Goal: Task Accomplishment & Management: Complete application form

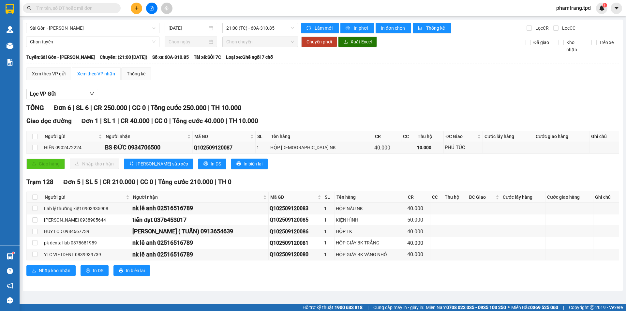
click at [86, 7] on input "text" at bounding box center [74, 8] width 77 height 7
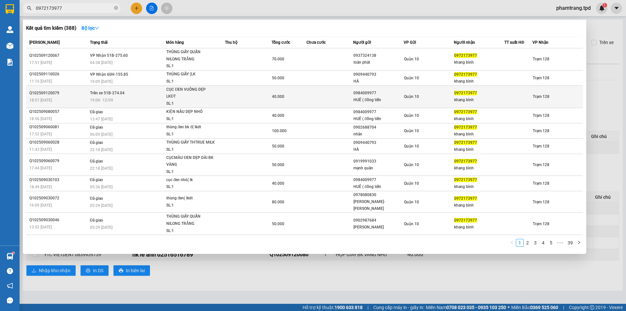
type input "0972173977"
click at [416, 95] on span "Quận 10" at bounding box center [411, 96] width 15 height 5
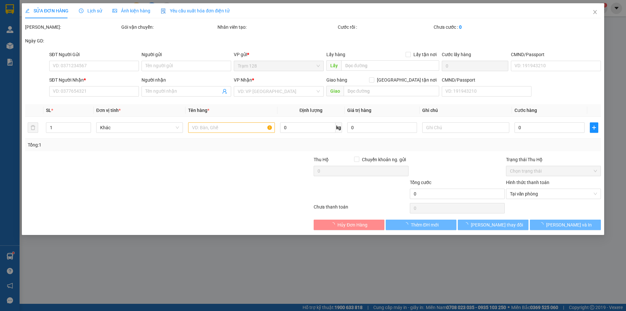
type input "0984009977"
type input "HUÊ ( đồng tiến"
type input "022304917"
type input "0972173977"
type input "khang bình"
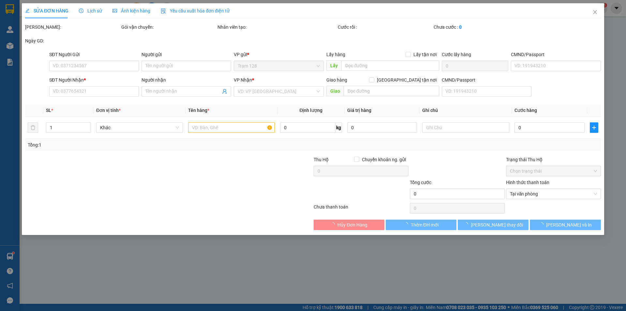
type input "40.000"
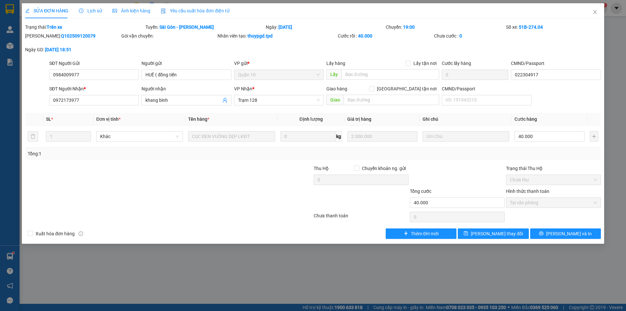
click at [556, 23] on div "Số xe: 51B-274.04" at bounding box center [553, 26] width 96 height 7
drag, startPoint x: 585, startPoint y: 11, endPoint x: 592, endPoint y: 12, distance: 7.9
click at [586, 11] on div "SỬA ĐƠN HÀNG Lịch sử Ảnh kiện hàng Yêu cầu xuất hóa đơn điện tử Total Paid Fee …" at bounding box center [313, 123] width 582 height 240
click at [592, 12] on icon "close" at bounding box center [594, 11] width 5 height 5
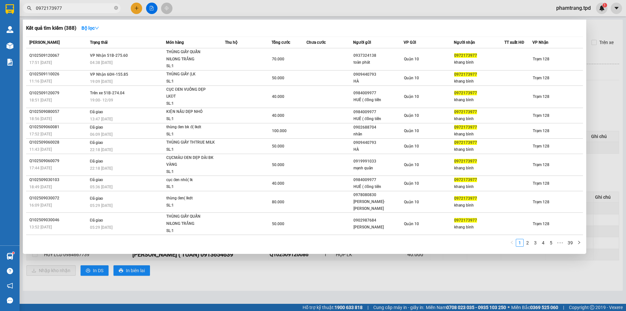
drag, startPoint x: 87, startPoint y: 7, endPoint x: 0, endPoint y: 14, distance: 87.3
click at [0, 14] on section "Kết quả tìm kiếm ( 388 ) Bộ lọc Mã ĐH Trạng thái Món hàng Thu hộ Tổng cước Chưa…" at bounding box center [313, 155] width 626 height 311
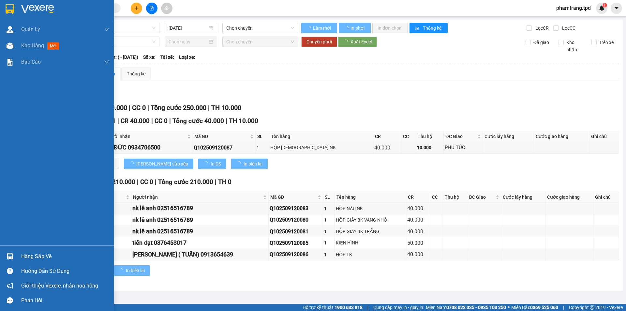
click at [8, 260] on div at bounding box center [9, 255] width 11 height 11
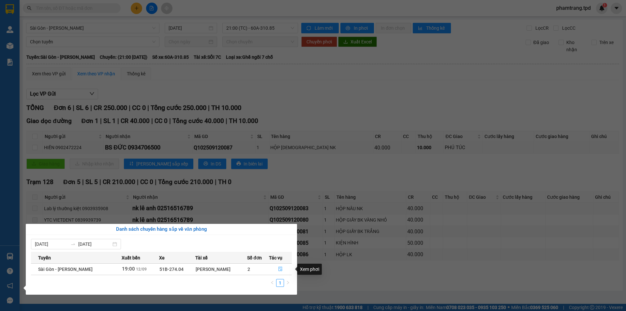
click at [279, 266] on icon "file-done" at bounding box center [280, 268] width 5 height 5
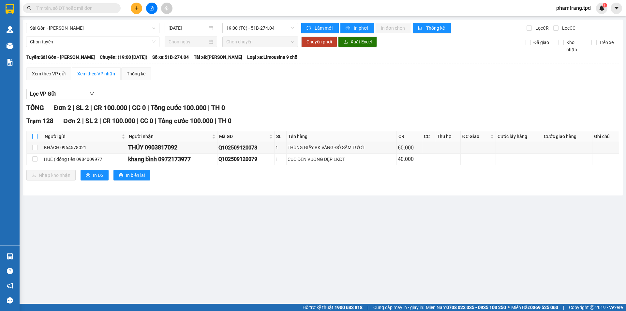
click at [36, 137] on input "checkbox" at bounding box center [34, 136] width 5 height 5
checkbox input "true"
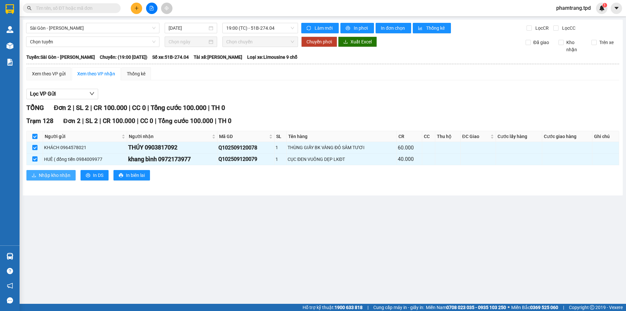
click at [61, 175] on span "Nhập kho nhận" at bounding box center [55, 175] width 32 height 7
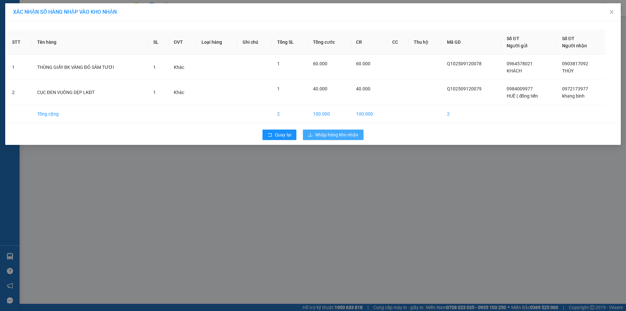
drag, startPoint x: 325, startPoint y: 127, endPoint x: 326, endPoint y: 134, distance: 7.3
click at [325, 127] on div "Quay lại Nhập hàng kho nhận" at bounding box center [313, 134] width 612 height 17
click at [326, 134] on span "Nhập hàng kho nhận" at bounding box center [336, 134] width 43 height 7
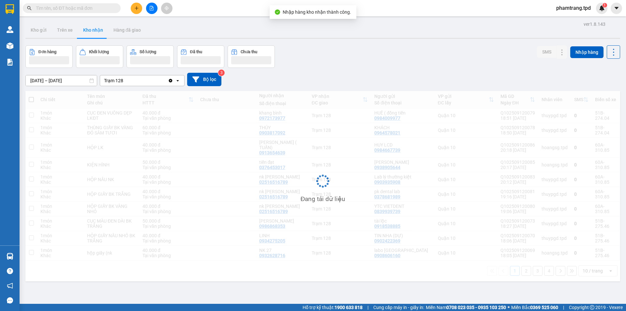
click at [83, 9] on input "text" at bounding box center [74, 8] width 77 height 7
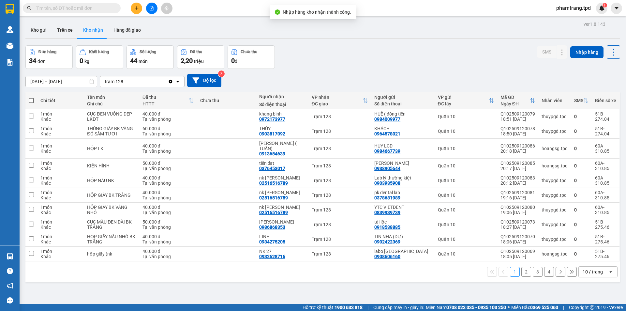
paste input "0972173977"
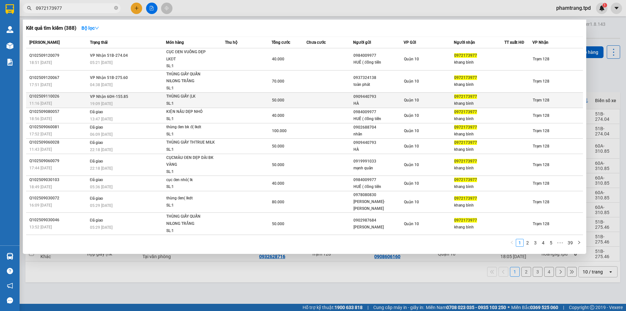
type input "0972173977"
click at [384, 101] on div "HÀ" at bounding box center [378, 103] width 50 height 7
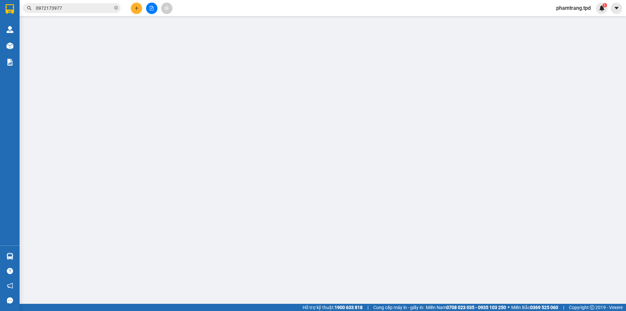
type input "0909440793"
type input "HÀ"
type input "022304917"
type input "0972173977"
type input "khang bình"
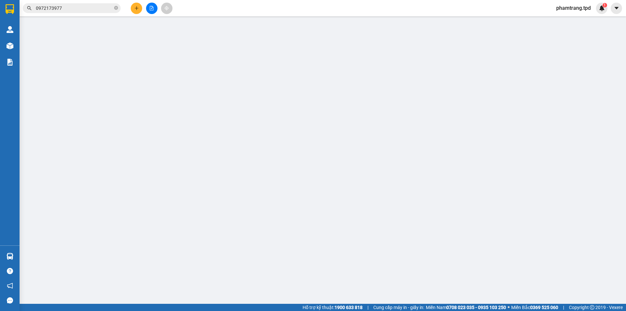
type input "50.000"
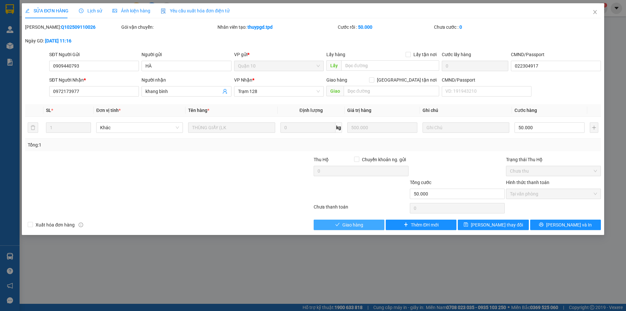
click at [376, 227] on button "Giao hàng" at bounding box center [349, 224] width 71 height 10
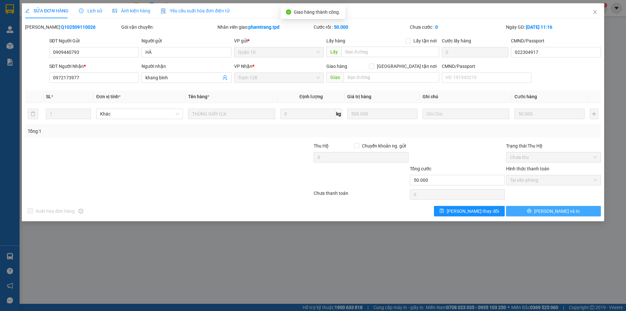
click at [549, 206] on button "[PERSON_NAME] và In" at bounding box center [553, 211] width 95 height 10
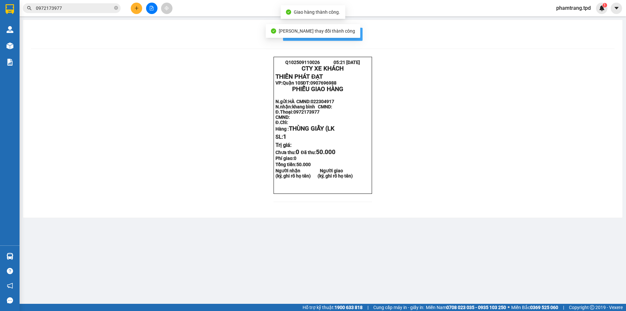
click at [357, 34] on button "In mẫu biên lai tự cấu hình" at bounding box center [323, 34] width 80 height 13
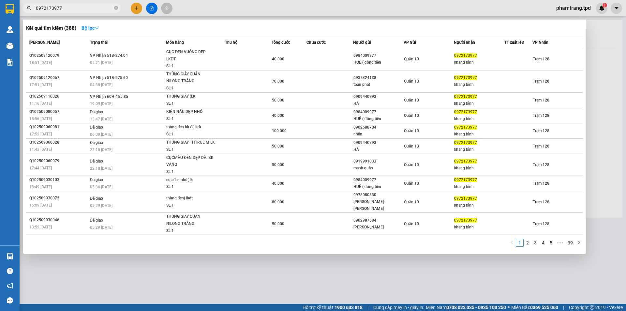
click at [84, 8] on input "0972173977" at bounding box center [74, 8] width 77 height 7
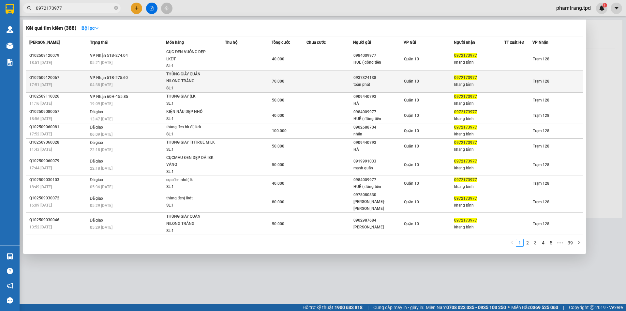
click at [171, 88] on div "SL: 1" at bounding box center [190, 88] width 49 height 7
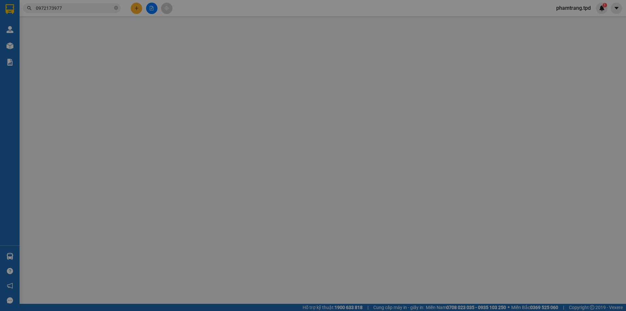
type input "0937324138"
type input "toàn phát"
type input "0972173977"
type input "khang bình"
type input "70.000"
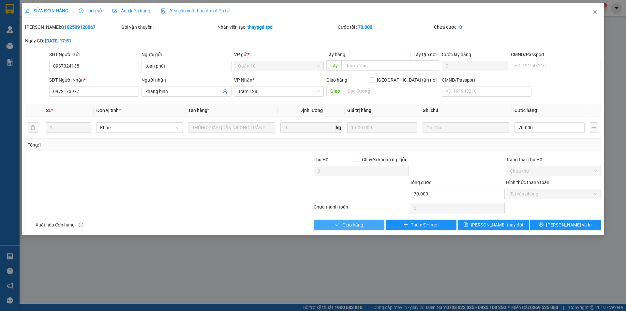
click at [352, 224] on span "Giao hàng" at bounding box center [352, 224] width 21 height 7
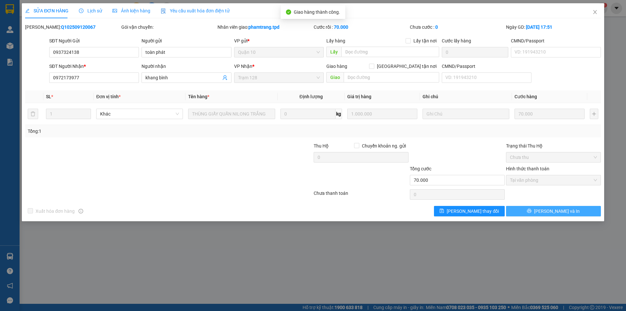
click at [561, 212] on span "[PERSON_NAME] và In" at bounding box center [557, 210] width 46 height 7
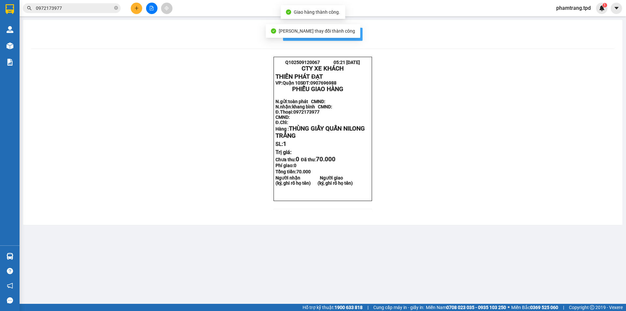
click at [360, 39] on button "In mẫu biên lai tự cấu hình" at bounding box center [323, 34] width 80 height 13
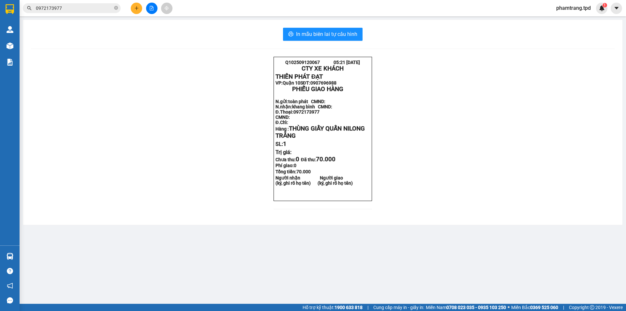
click at [101, 9] on input "0972173977" at bounding box center [74, 8] width 77 height 7
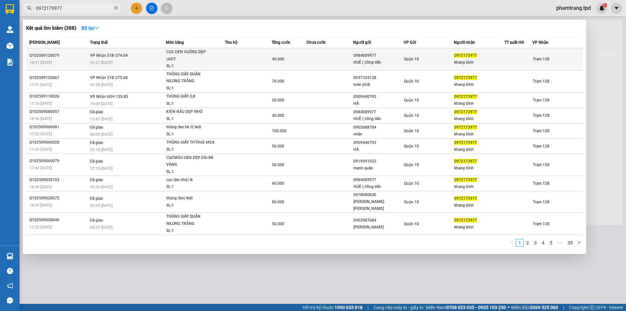
click at [296, 64] on td "40.000" at bounding box center [289, 59] width 35 height 22
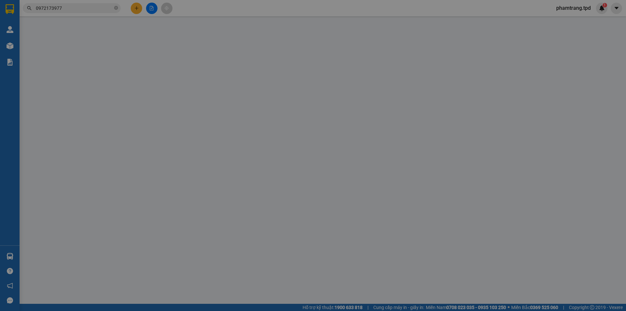
type input "0984009977"
type input "HUÊ ( đồng tiến"
type input "022304917"
type input "0972173977"
type input "khang bình"
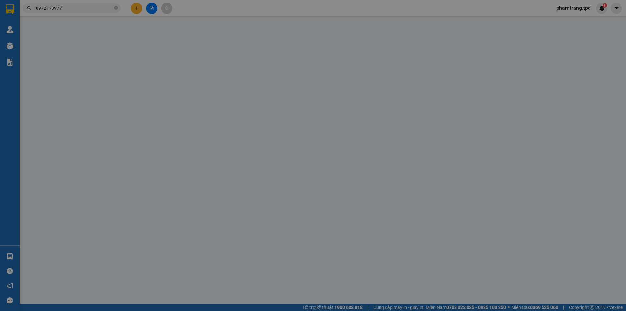
type input "40.000"
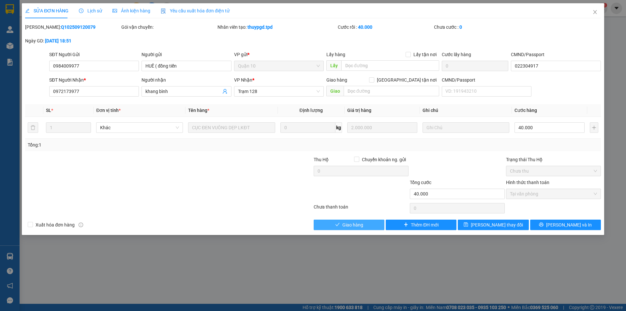
click at [357, 224] on span "Giao hàng" at bounding box center [352, 224] width 21 height 7
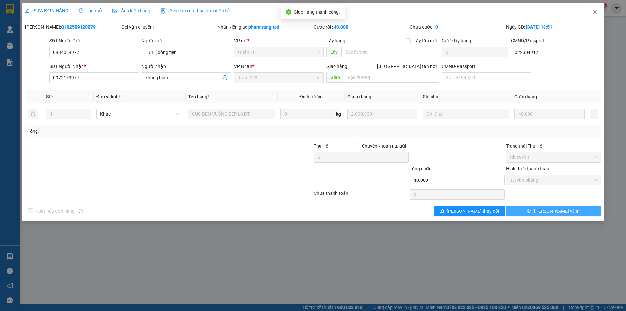
click at [535, 210] on button "[PERSON_NAME] và In" at bounding box center [553, 211] width 95 height 10
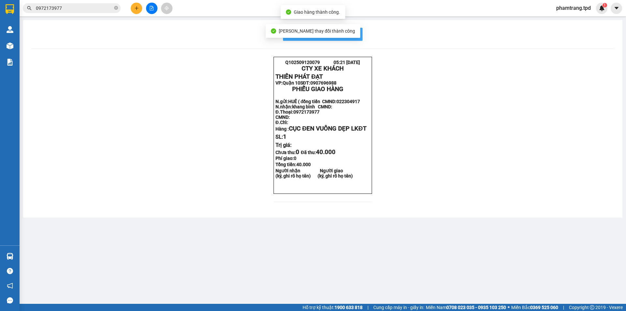
click at [355, 37] on span "In mẫu biên lai tự cấu hình" at bounding box center [326, 34] width 61 height 8
